Goal: Task Accomplishment & Management: Use online tool/utility

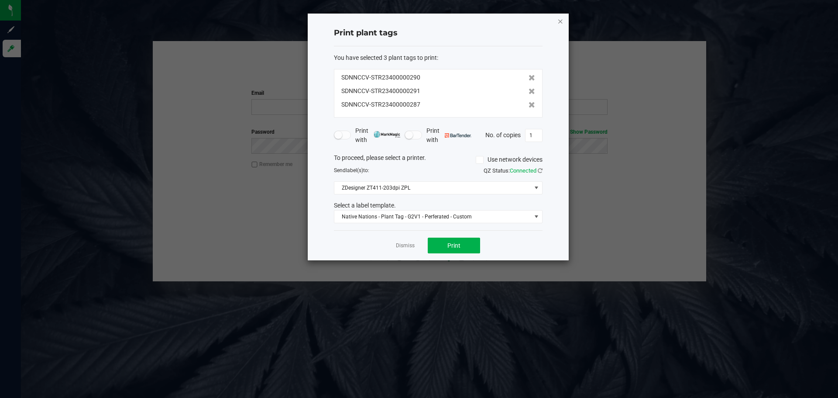
click at [561, 20] on icon "button" at bounding box center [560, 21] width 6 height 10
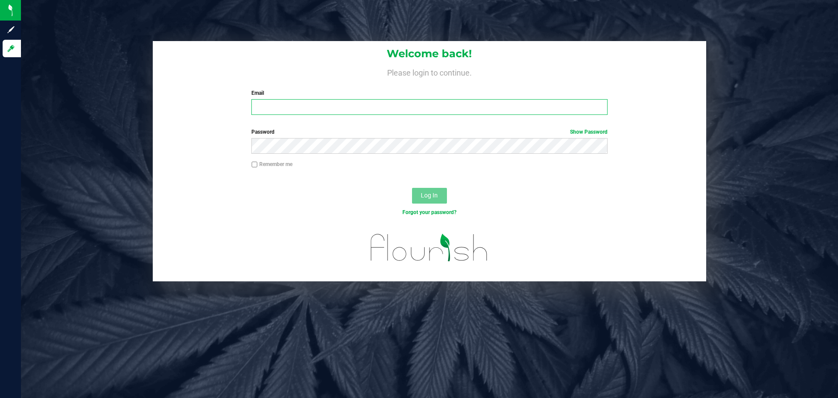
click at [366, 112] on input "Email" at bounding box center [429, 107] width 356 height 16
type input "[PERSON_NAME][EMAIL_ADDRESS][PERSON_NAME][DOMAIN_NAME]"
click at [412, 188] on button "Log In" at bounding box center [429, 196] width 35 height 16
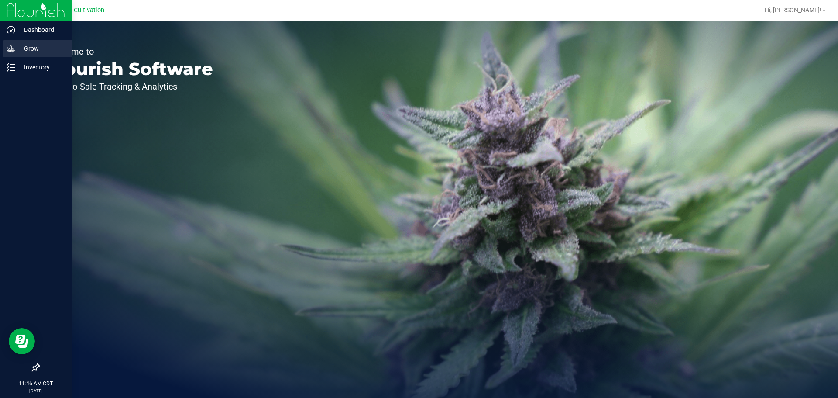
click at [10, 47] on icon at bounding box center [11, 48] width 9 height 9
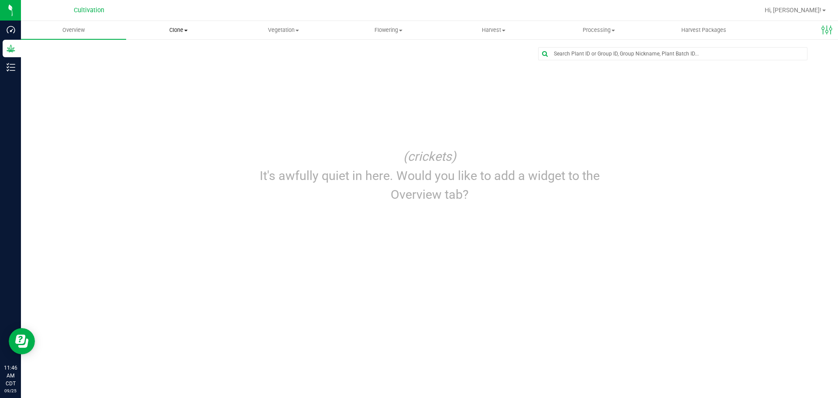
click at [178, 31] on span "Clone" at bounding box center [179, 30] width 104 height 8
click at [168, 66] on span "Cloning groups" at bounding box center [159, 62] width 66 height 7
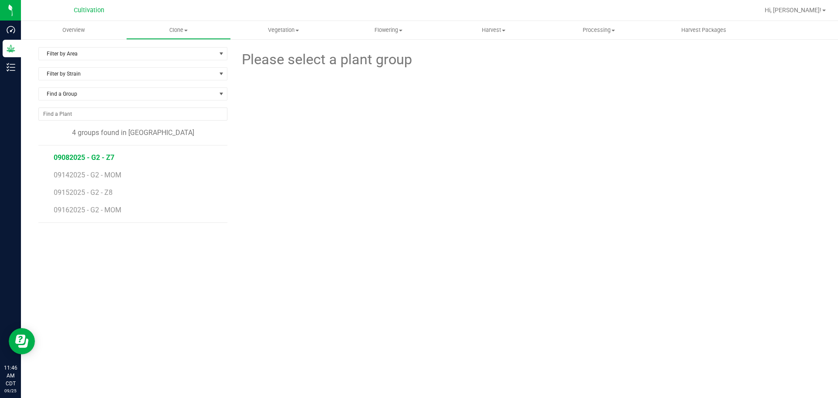
click at [82, 156] on span "09082025 - G2 - Z7" at bounding box center [84, 157] width 61 height 8
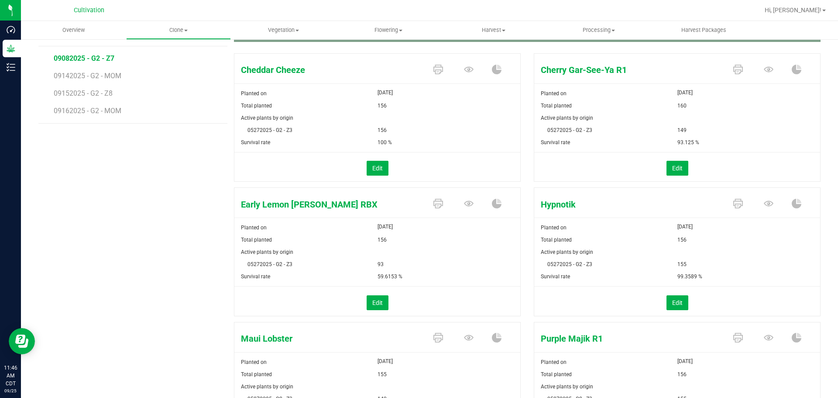
scroll to position [182, 0]
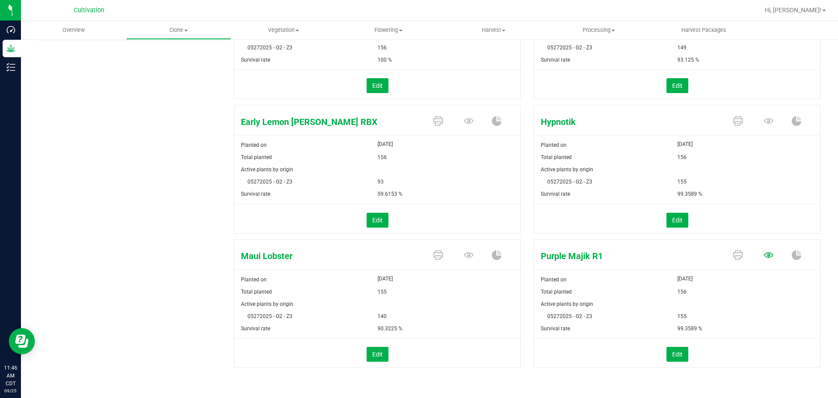
click at [764, 254] on icon at bounding box center [769, 255] width 10 height 6
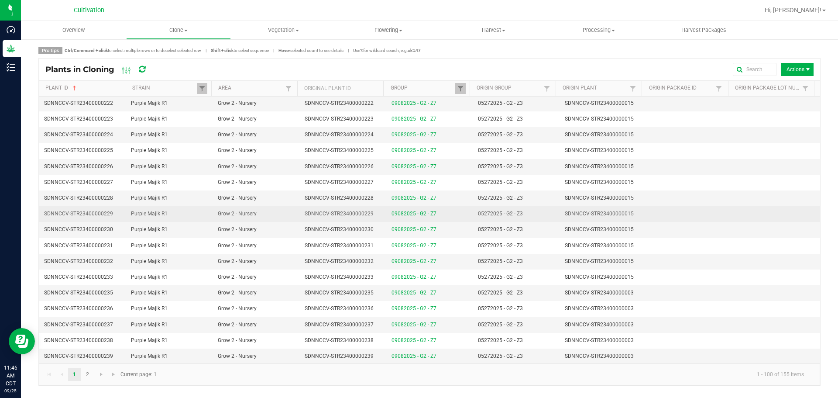
scroll to position [1313, 0]
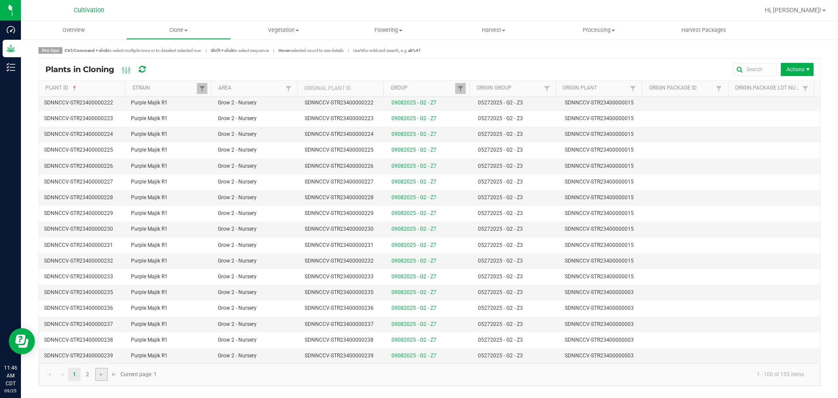
click at [105, 372] on link at bounding box center [101, 374] width 13 height 13
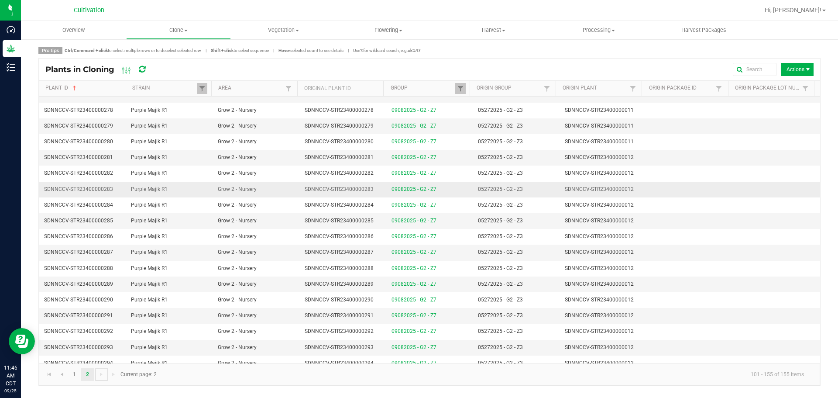
scroll to position [602, 0]
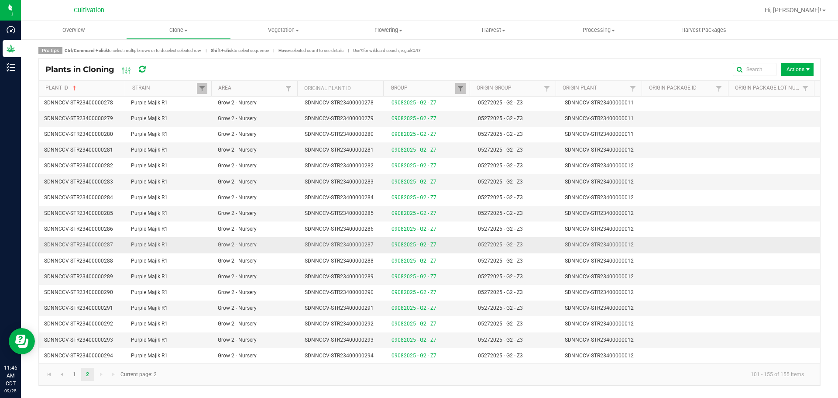
click at [366, 243] on span "SDNNCCV-STR23400000287" at bounding box center [339, 244] width 69 height 6
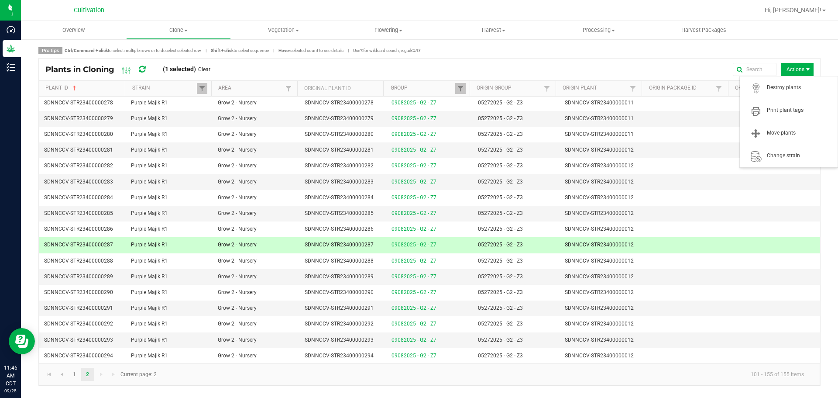
click at [806, 67] on span "Actions" at bounding box center [808, 69] width 7 height 7
click at [783, 111] on span "Print plant tags" at bounding box center [799, 110] width 65 height 7
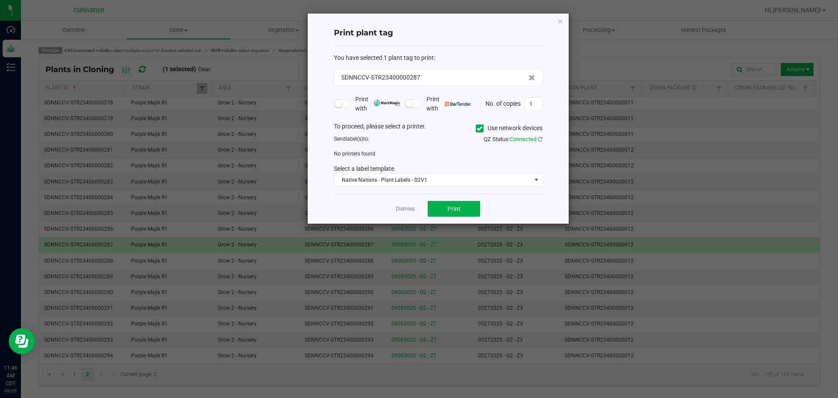
click at [477, 128] on icon at bounding box center [480, 128] width 6 height 0
click at [0, 0] on input "Use network devices" at bounding box center [0, 0] width 0 height 0
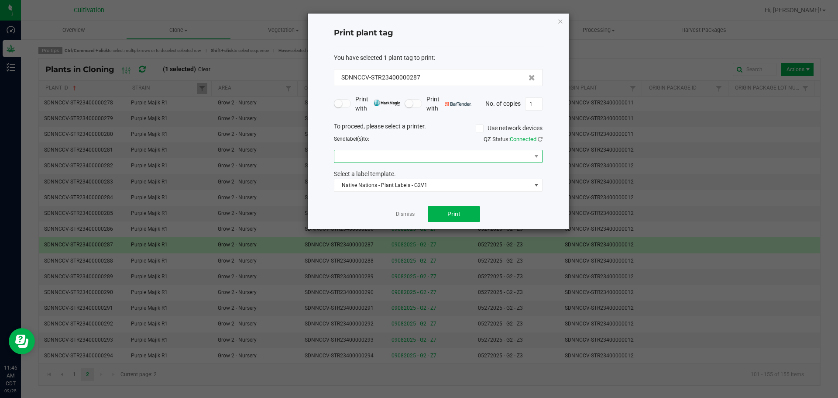
click at [454, 154] on span at bounding box center [432, 156] width 197 height 12
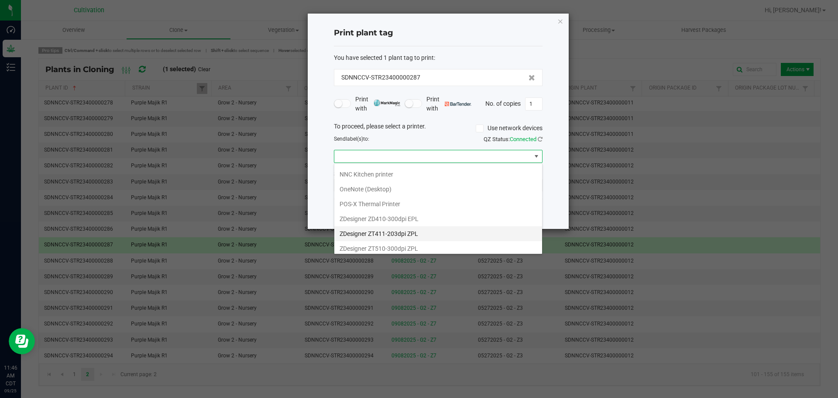
scroll to position [61, 0]
click at [437, 227] on ZPL "ZDesigner ZT411-203dpi ZPL" at bounding box center [438, 230] width 208 height 15
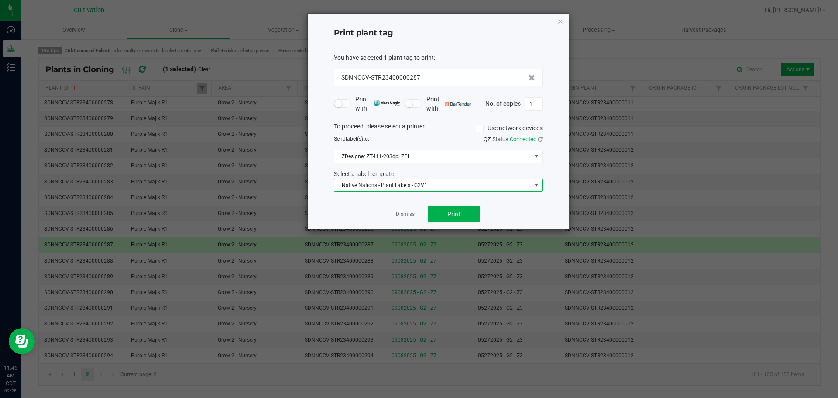
click at [455, 183] on span "Native Nations - Plant Labels - G2V1" at bounding box center [432, 185] width 197 height 12
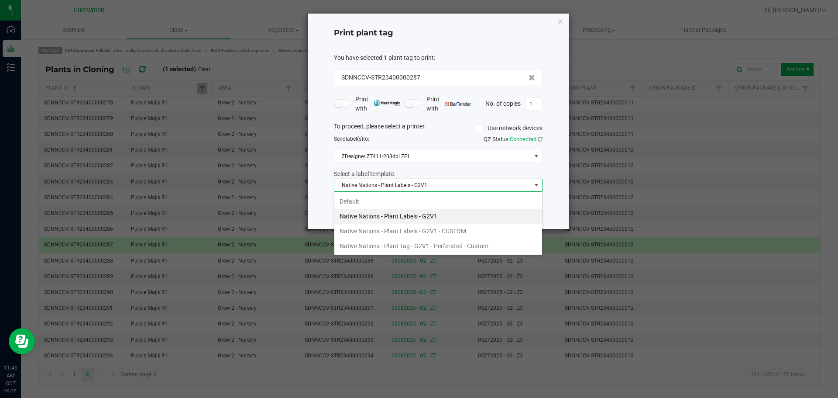
scroll to position [13, 209]
click at [450, 245] on li "Native Nations - Plant Tag - G2V1 - Perferated - Custom" at bounding box center [438, 245] width 208 height 15
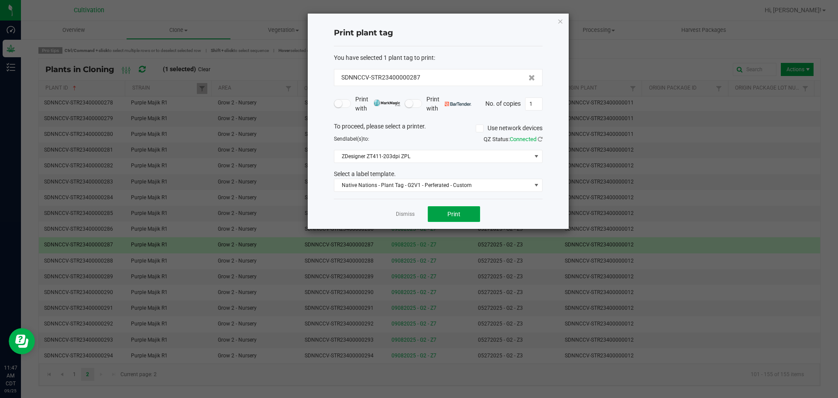
click at [467, 219] on button "Print" at bounding box center [454, 214] width 52 height 16
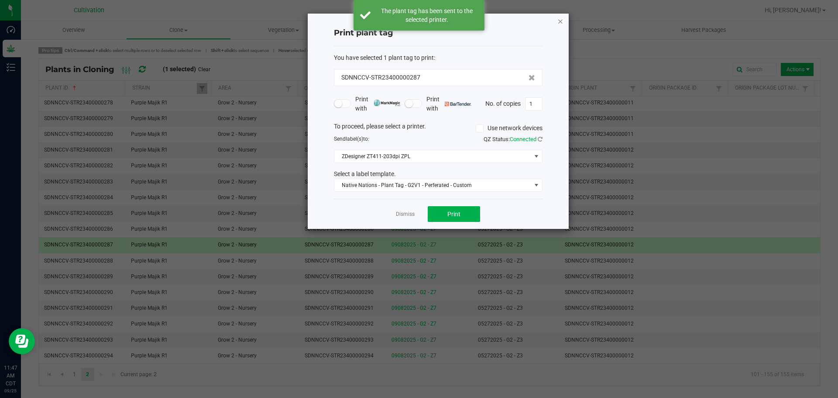
click at [560, 20] on icon "button" at bounding box center [560, 21] width 6 height 10
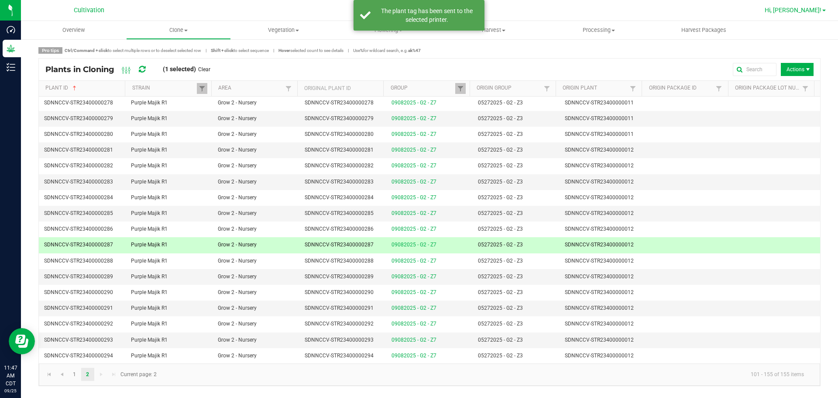
click at [823, 8] on link "Hi, [PERSON_NAME]!" at bounding box center [795, 10] width 68 height 9
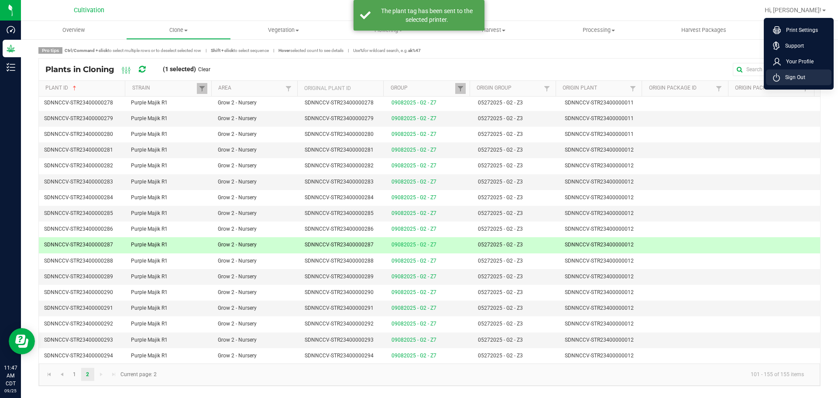
click at [796, 73] on span "Sign Out" at bounding box center [792, 77] width 25 height 9
